Goal: Task Accomplishment & Management: Use online tool/utility

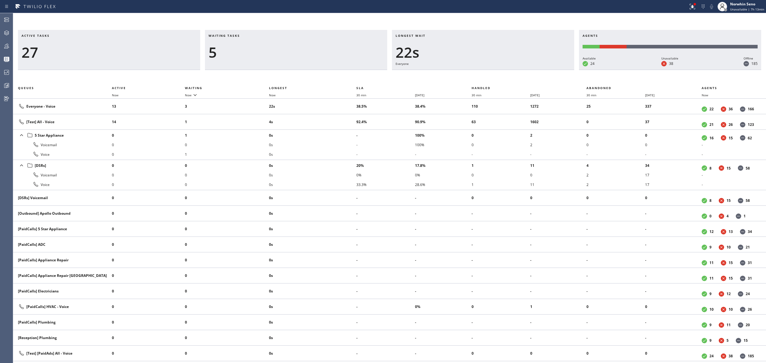
click at [271, 64] on div "Waiting tasks 5" at bounding box center [296, 50] width 182 height 40
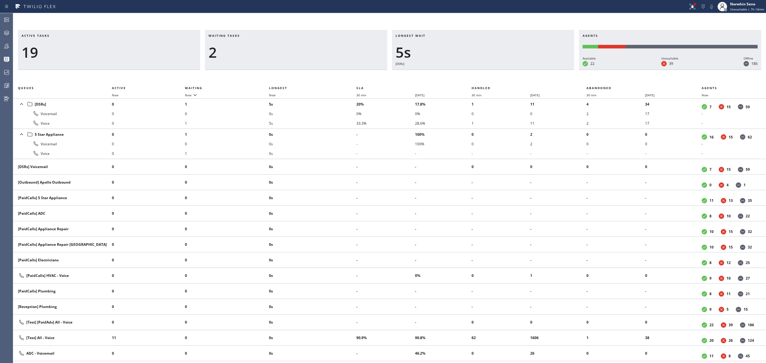
click at [242, 52] on div "2" at bounding box center [295, 52] width 175 height 17
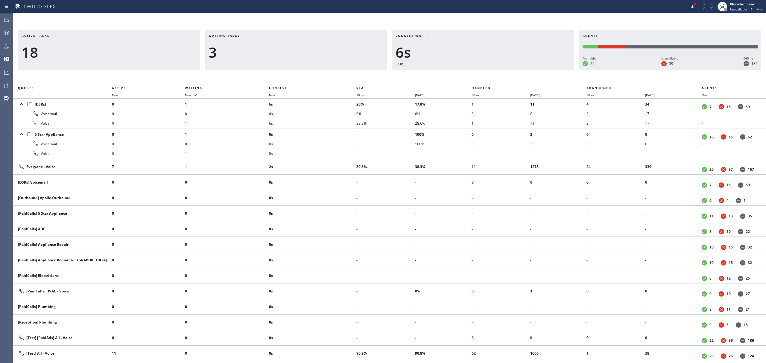
click at [211, 35] on span "Waiting tasks" at bounding box center [223, 35] width 31 height 4
click at [231, 35] on span "Waiting tasks" at bounding box center [223, 35] width 31 height 4
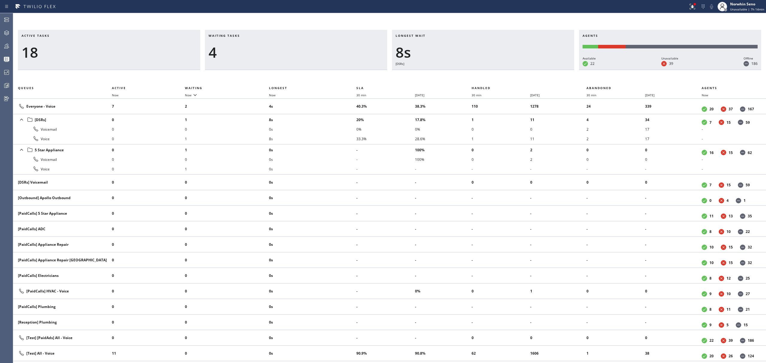
click at [211, 53] on div "4" at bounding box center [295, 52] width 175 height 17
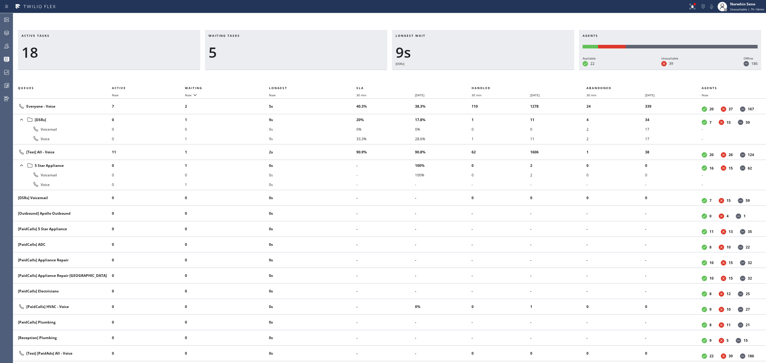
click at [213, 35] on span "Waiting tasks" at bounding box center [223, 35] width 31 height 4
click at [230, 34] on span "Waiting tasks" at bounding box center [223, 35] width 31 height 4
drag, startPoint x: 217, startPoint y: 49, endPoint x: 208, endPoint y: 36, distance: 15.5
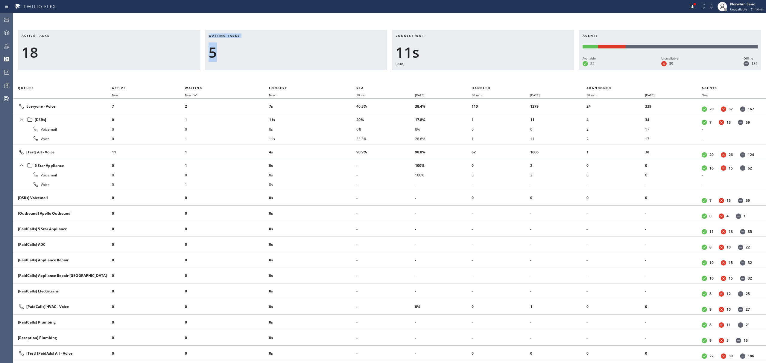
click at [208, 36] on div "Waiting tasks 5" at bounding box center [296, 50] width 182 height 40
click at [208, 42] on h3 "Waiting tasks" at bounding box center [295, 37] width 175 height 9
drag, startPoint x: 33, startPoint y: 52, endPoint x: 23, endPoint y: 37, distance: 17.5
click at [23, 37] on div "Active tasks 18" at bounding box center [109, 50] width 182 height 40
click at [37, 50] on div "18" at bounding box center [109, 52] width 175 height 17
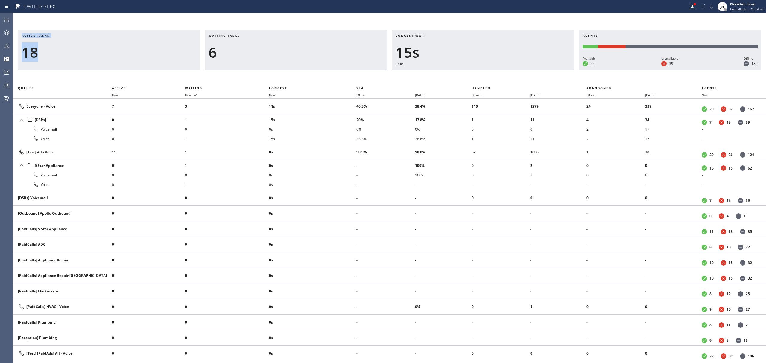
drag, startPoint x: 39, startPoint y: 51, endPoint x: 16, endPoint y: 35, distance: 27.7
click at [16, 35] on div "Active tasks 18 Waiting tasks 6 Longest wait 15s [DSRs] Agents Available 22 Una…" at bounding box center [389, 50] width 752 height 40
click at [62, 40] on h3 "Active tasks" at bounding box center [109, 37] width 175 height 9
drag, startPoint x: 419, startPoint y: 53, endPoint x: 393, endPoint y: 35, distance: 31.8
click at [393, 35] on div "Longest wait 18s [DSRs]" at bounding box center [483, 50] width 182 height 40
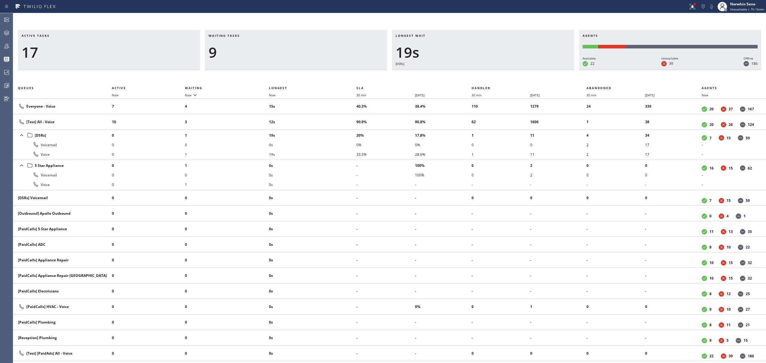
click at [425, 49] on div "19s" at bounding box center [482, 52] width 175 height 17
drag, startPoint x: 421, startPoint y: 53, endPoint x: 405, endPoint y: 57, distance: 16.3
click at [405, 57] on div "22s" at bounding box center [482, 52] width 175 height 17
click at [414, 52] on div "22s" at bounding box center [482, 52] width 175 height 17
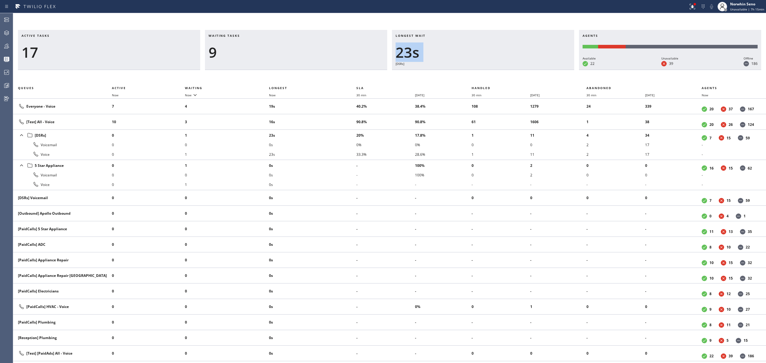
click at [414, 52] on div "23s" at bounding box center [482, 52] width 175 height 17
click at [412, 41] on h3 "Longest wait" at bounding box center [482, 37] width 175 height 9
drag, startPoint x: 395, startPoint y: 34, endPoint x: 426, endPoint y: 57, distance: 38.4
click at [426, 57] on div "Longest wait 25s Everyone" at bounding box center [483, 50] width 182 height 40
click at [412, 58] on div "26s" at bounding box center [482, 52] width 175 height 17
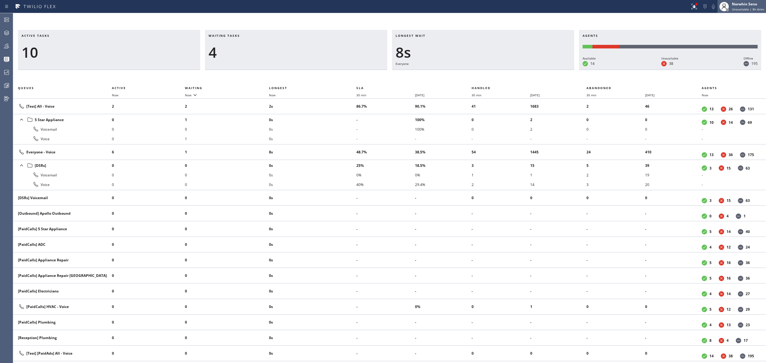
click at [735, 4] on div "Norwhin Seno" at bounding box center [747, 3] width 32 height 5
click at [732, 23] on button "Offline" at bounding box center [736, 24] width 60 height 8
